Goal: Transaction & Acquisition: Download file/media

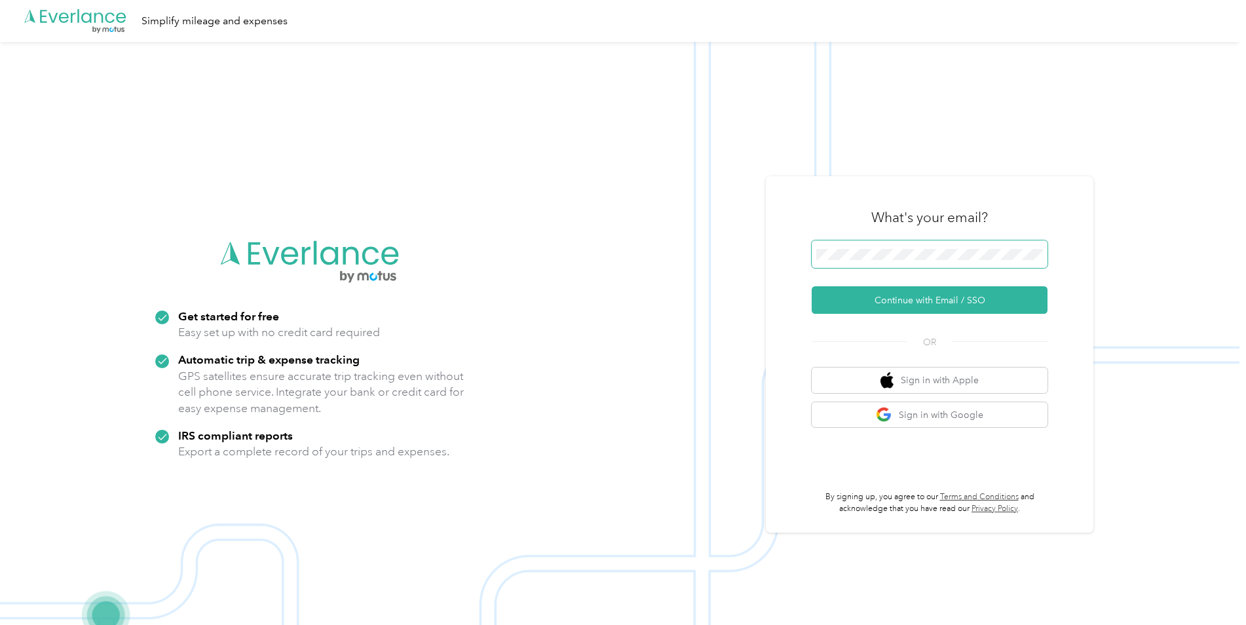
click at [926, 245] on span at bounding box center [930, 254] width 236 height 28
click at [887, 261] on span at bounding box center [930, 254] width 236 height 28
click at [901, 286] on form "Continue with Email / SSO" at bounding box center [930, 276] width 236 height 73
click at [899, 296] on button "Continue with Email / SSO" at bounding box center [930, 300] width 236 height 28
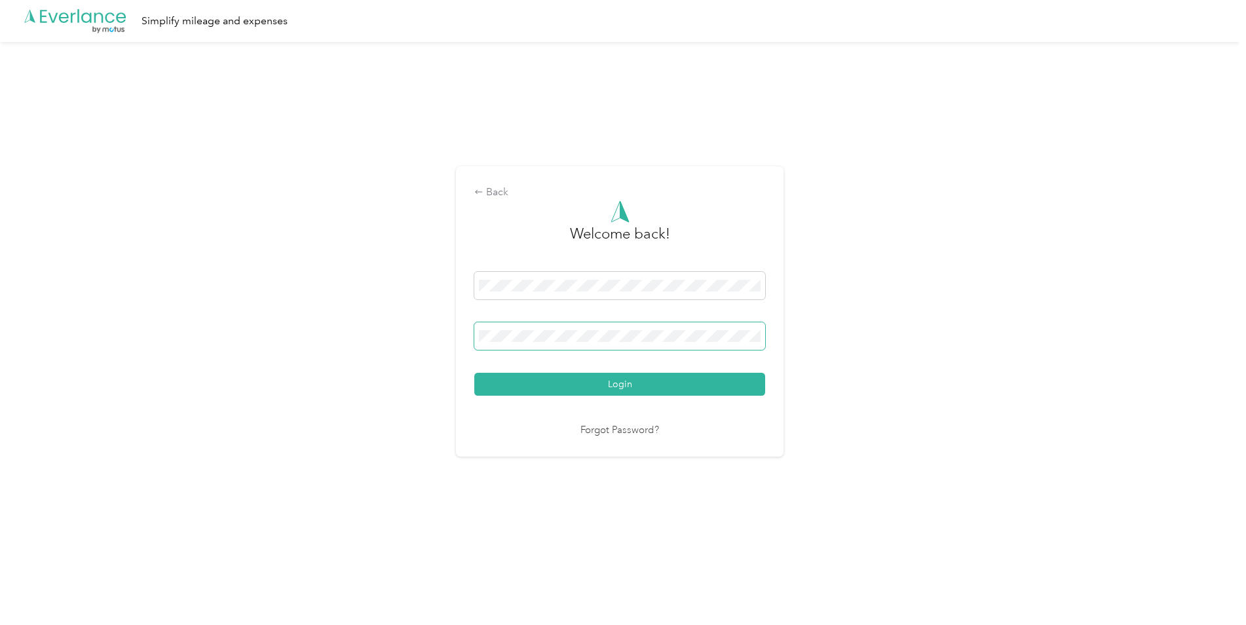
click at [474, 373] on button "Login" at bounding box center [619, 384] width 291 height 23
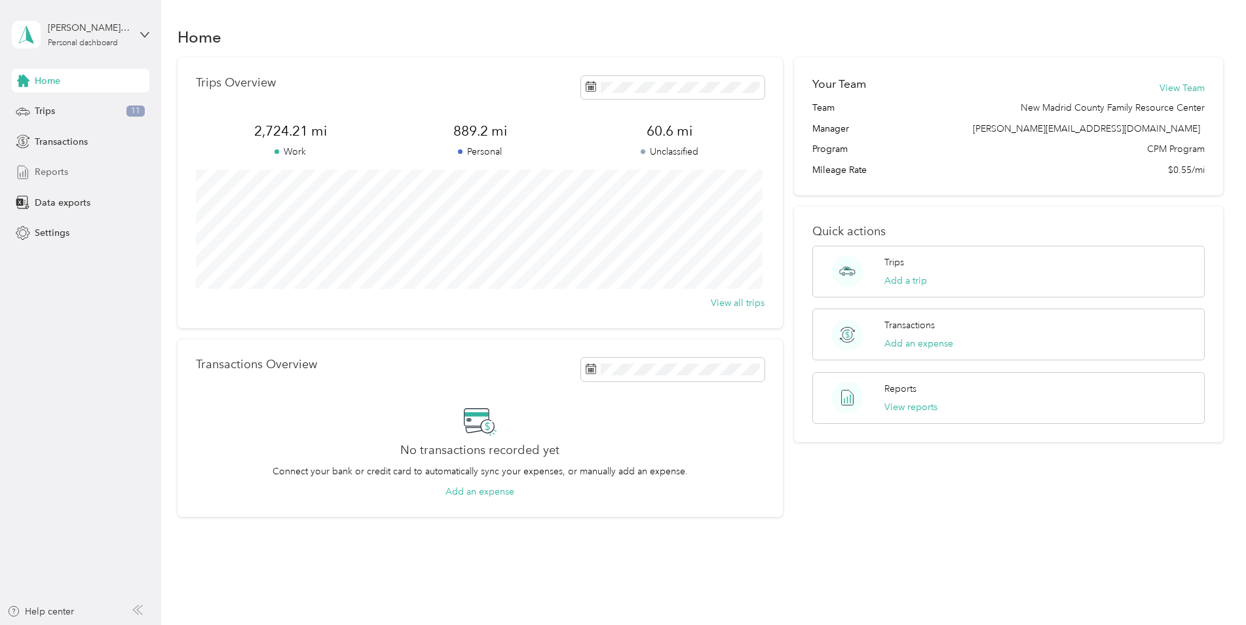
click at [66, 162] on div "Reports" at bounding box center [81, 172] width 138 height 24
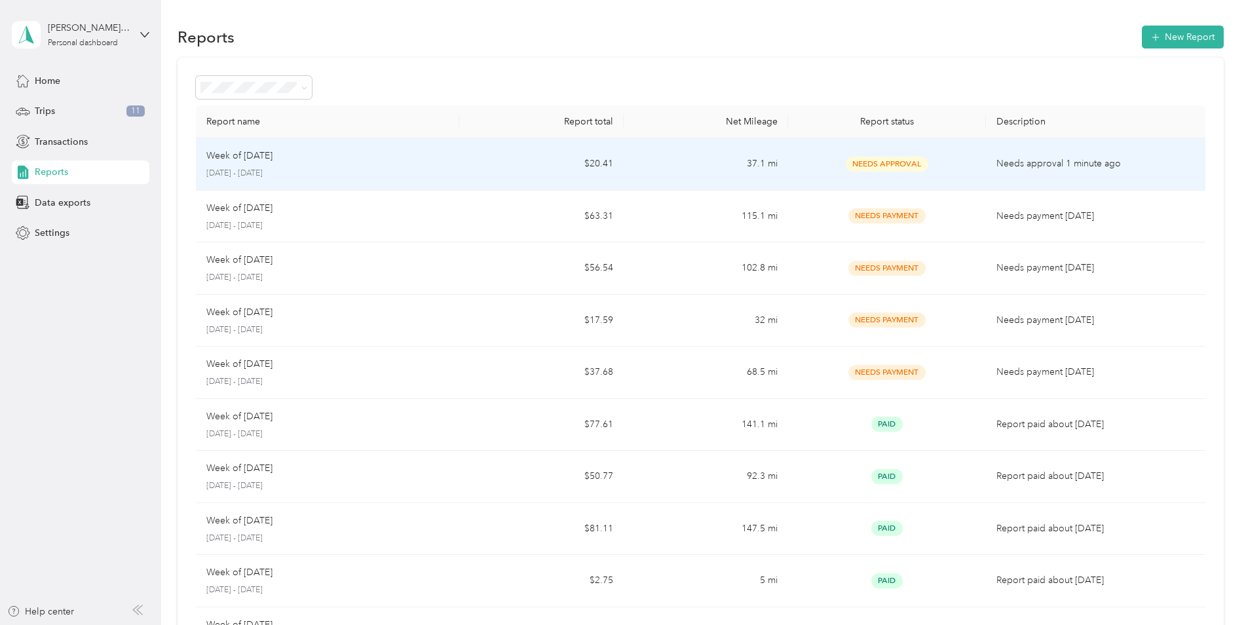
click at [549, 161] on td "$20.41" at bounding box center [541, 164] width 164 height 52
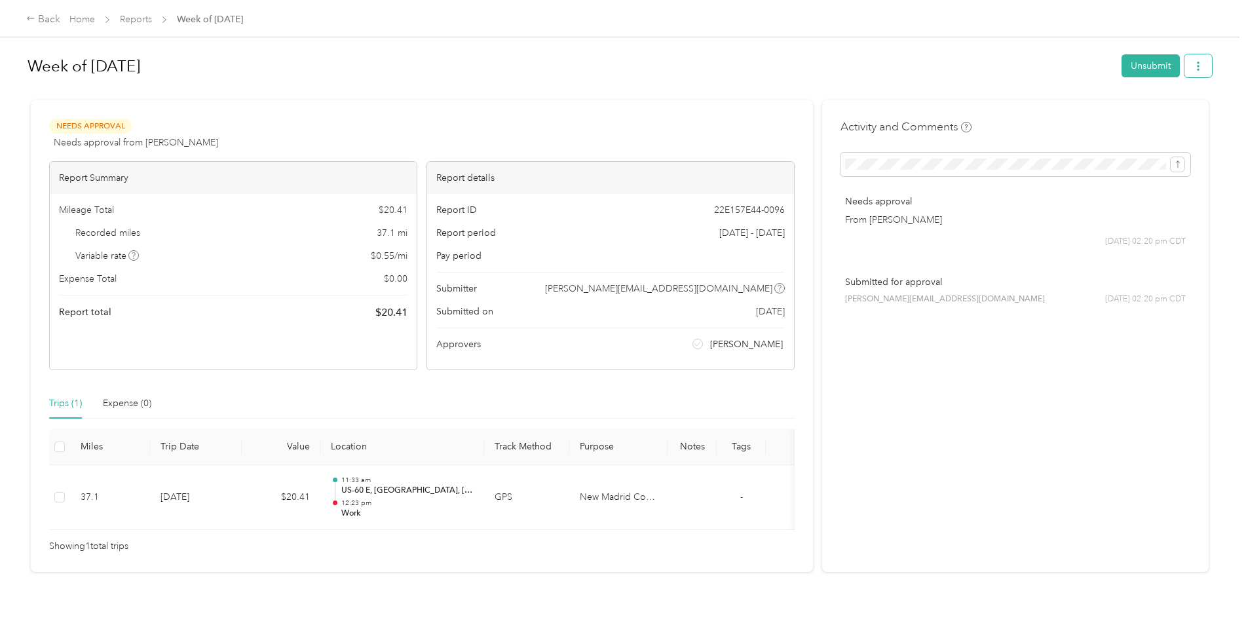
click at [1185, 71] on button "button" at bounding box center [1198, 65] width 28 height 23
click at [1170, 113] on span "Download" at bounding box center [1157, 114] width 43 height 14
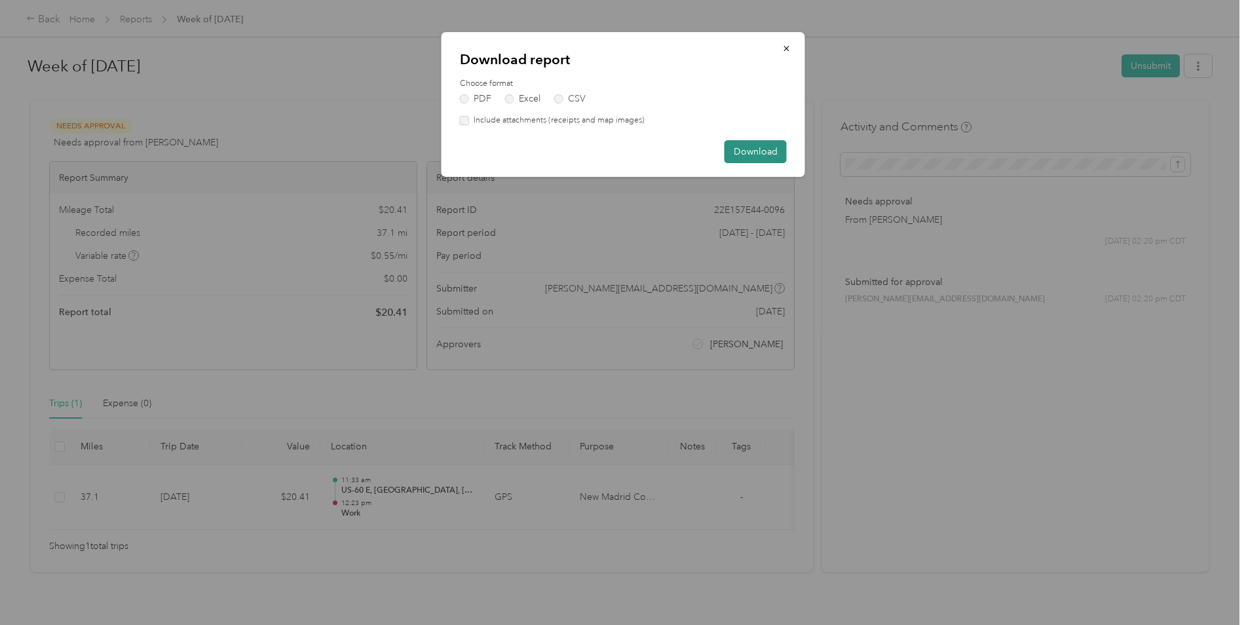
click at [765, 153] on button "Download" at bounding box center [756, 151] width 62 height 23
